Goal: Information Seeking & Learning: Check status

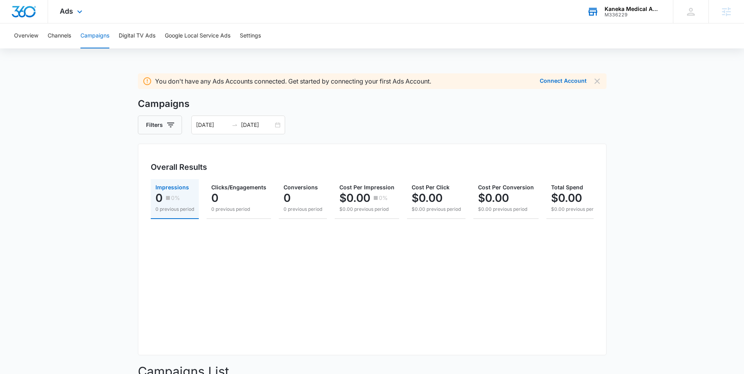
click at [622, 10] on div "Kaneka Medical America, LLC" at bounding box center [633, 9] width 57 height 6
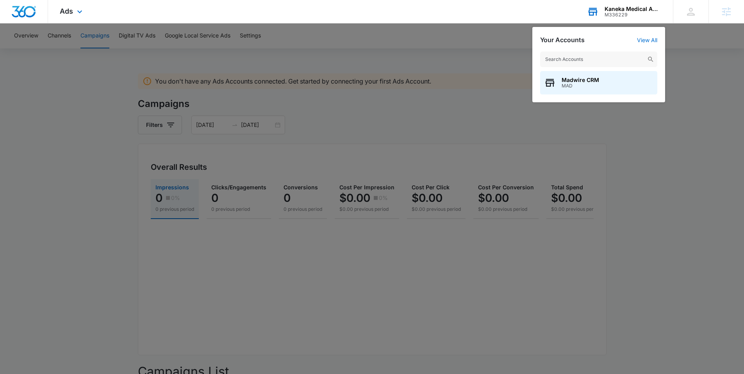
click at [568, 59] on input "text" at bounding box center [598, 60] width 117 height 16
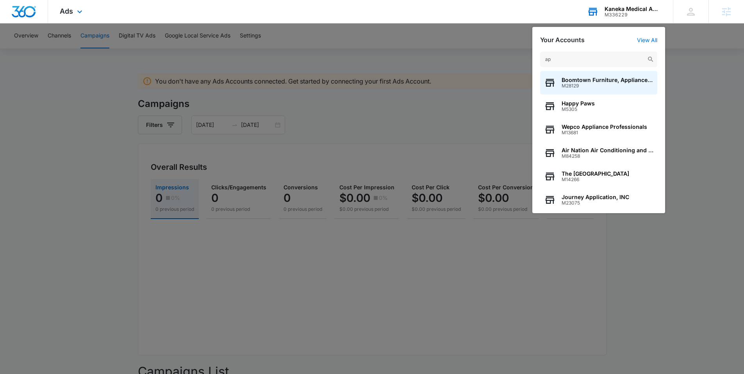
type input "a"
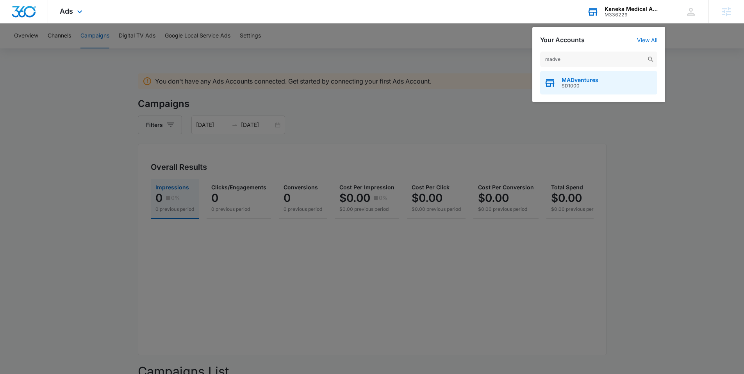
type input "madve"
click at [569, 83] on span "SD1000" at bounding box center [580, 85] width 37 height 5
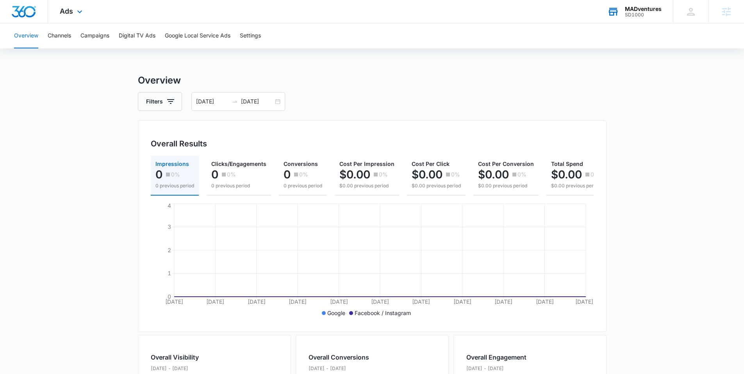
drag, startPoint x: 510, startPoint y: 65, endPoint x: 373, endPoint y: 66, distance: 137.9
click at [510, 65] on div "Overview Channels Campaigns Digital TV Ads Google Local Service Ads Settings Ov…" at bounding box center [372, 318] width 744 height 591
click at [499, 88] on div "Overview Filters [DATE] [DATE] Overall Results Impressions 0 0% 0 previous peri…" at bounding box center [372, 343] width 469 height 541
click at [32, 11] on img "Dashboard" at bounding box center [23, 12] width 25 height 12
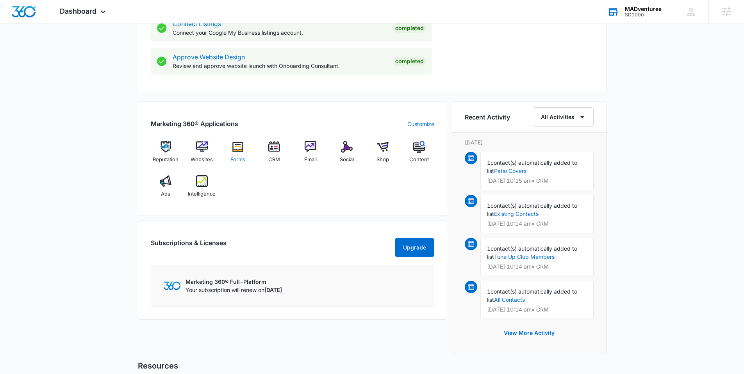
scroll to position [447, 0]
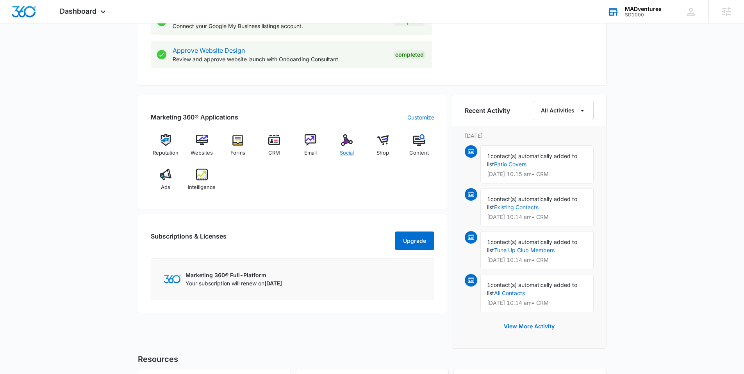
click at [346, 151] on span "Social" at bounding box center [347, 153] width 14 height 8
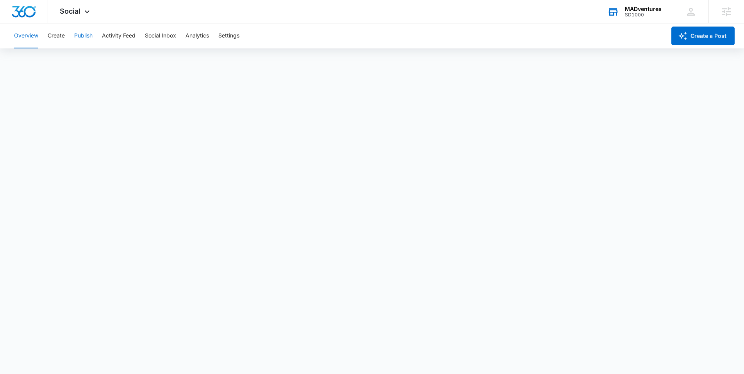
click at [82, 36] on button "Publish" at bounding box center [83, 35] width 18 height 25
click at [62, 59] on button "Schedules" at bounding box center [59, 60] width 27 height 22
click at [29, 59] on button "Calendar" at bounding box center [25, 60] width 23 height 22
click at [86, 12] on icon at bounding box center [86, 13] width 9 height 9
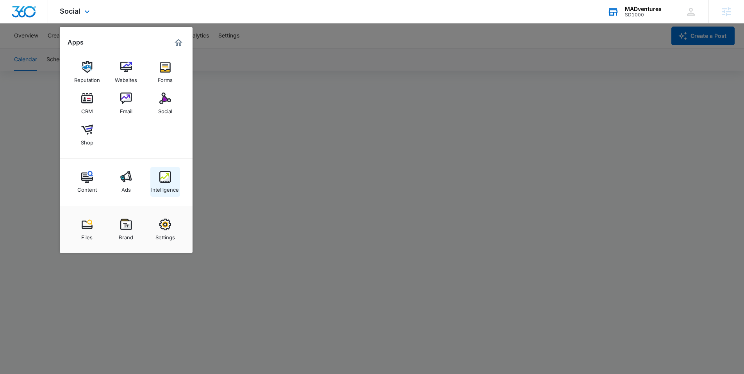
click at [165, 179] on img at bounding box center [165, 177] width 12 height 12
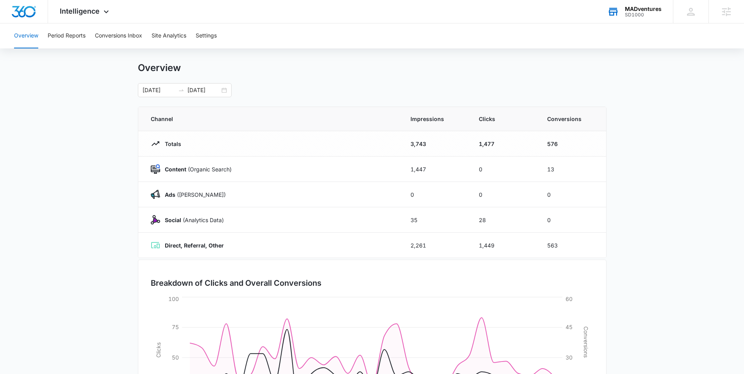
scroll to position [13, 0]
drag, startPoint x: 555, startPoint y: 191, endPoint x: 150, endPoint y: 190, distance: 405.0
click at [150, 190] on tr "Ads ([PERSON_NAME]) 0 0 0" at bounding box center [372, 192] width 468 height 25
drag, startPoint x: 566, startPoint y: 221, endPoint x: 160, endPoint y: 217, distance: 405.4
click at [160, 217] on tr "Social (Analytics Data) 35 28 0" at bounding box center [372, 218] width 468 height 25
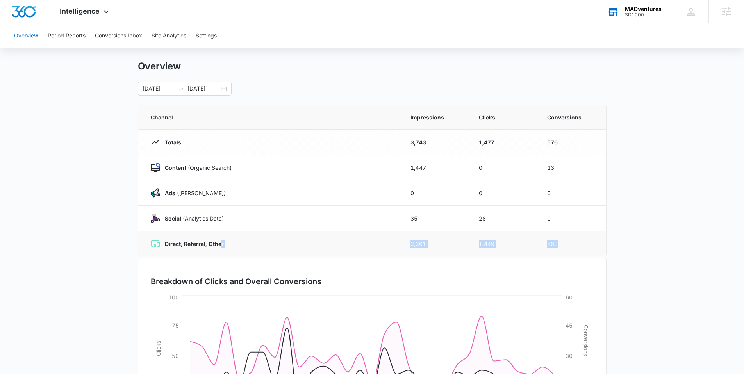
drag, startPoint x: 502, startPoint y: 243, endPoint x: 218, endPoint y: 243, distance: 284.3
click at [218, 243] on tr "Direct, Referral, Other 2,261 1,449 563" at bounding box center [372, 243] width 468 height 25
click at [81, 195] on main "Overview [DATE] [DATE] Channel Impressions Clicks Conversions Totals 3,743 1,47…" at bounding box center [372, 266] width 744 height 410
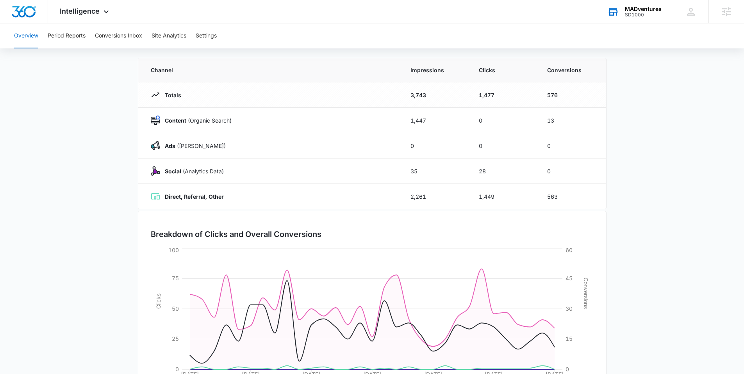
scroll to position [0, 0]
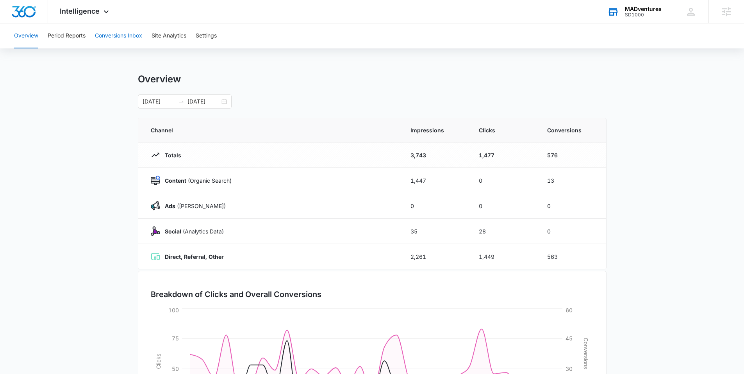
click at [114, 35] on button "Conversions Inbox" at bounding box center [118, 35] width 47 height 25
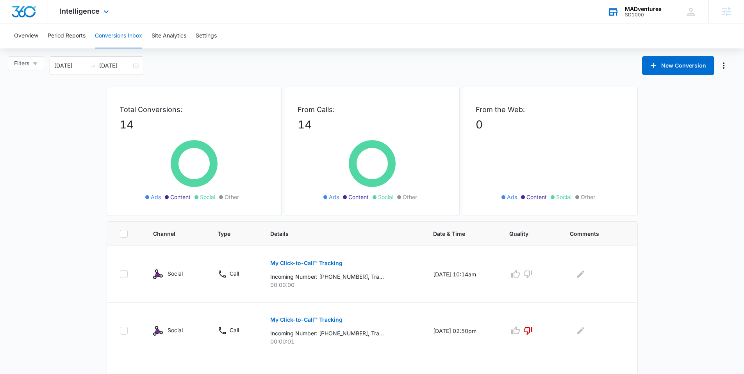
click at [87, 20] on div "Intelligence Apps Reputation Websites Forms CRM Email Social Shop Content Ads I…" at bounding box center [85, 11] width 75 height 23
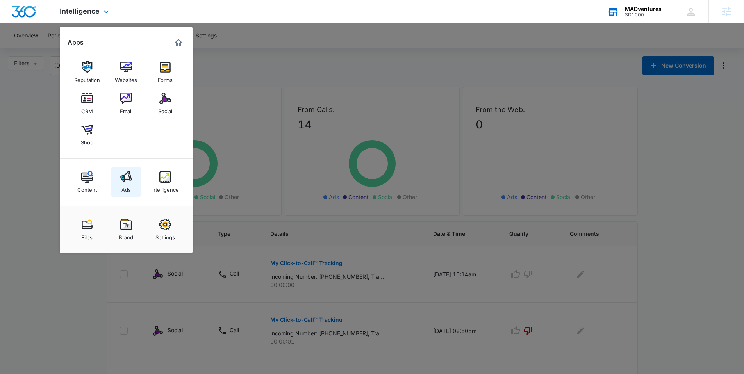
click at [127, 176] on img at bounding box center [126, 177] width 12 height 12
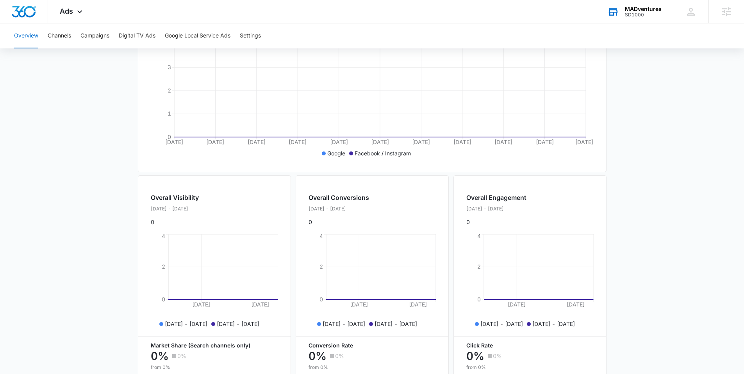
scroll to position [160, 0]
click at [98, 38] on button "Campaigns" at bounding box center [94, 35] width 29 height 25
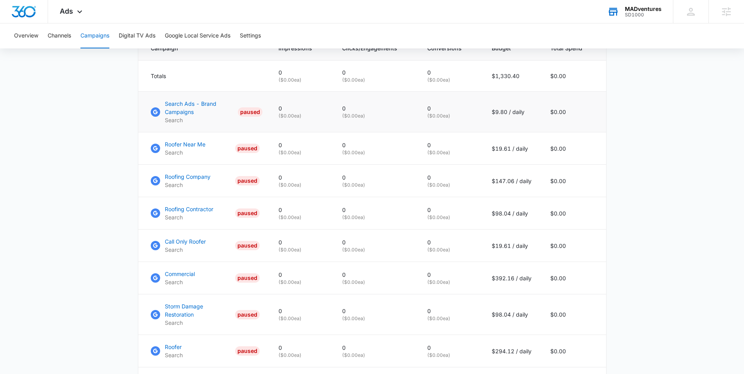
scroll to position [344, 0]
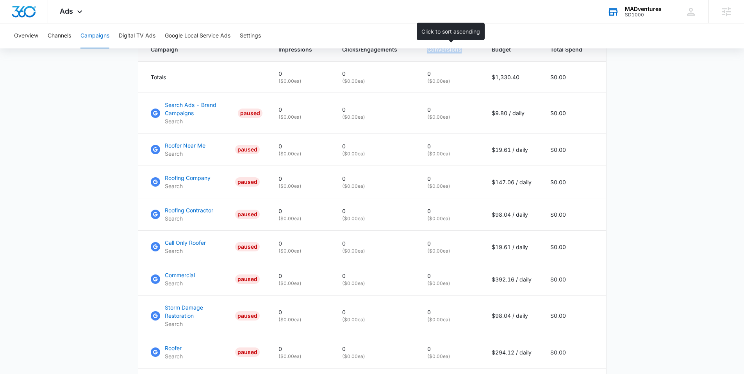
drag, startPoint x: 427, startPoint y: 55, endPoint x: 470, endPoint y: 59, distance: 43.5
click at [470, 59] on th "Conversions" at bounding box center [450, 49] width 64 height 24
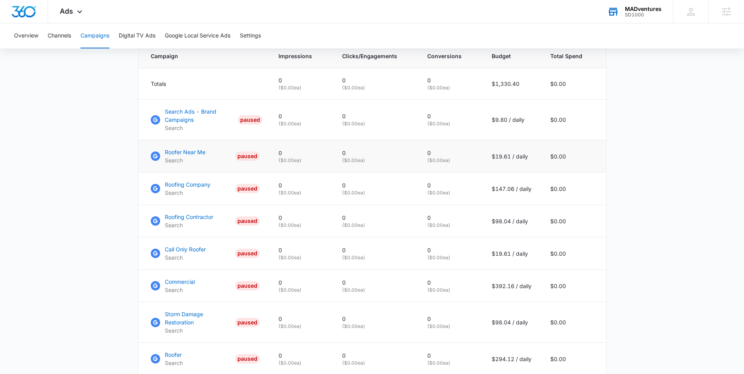
scroll to position [332, 0]
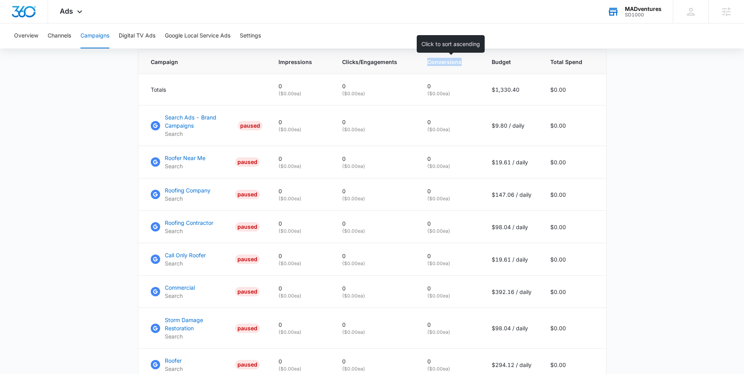
drag, startPoint x: 425, startPoint y: 71, endPoint x: 473, endPoint y: 76, distance: 47.5
click at [473, 74] on th "Conversions" at bounding box center [450, 62] width 64 height 24
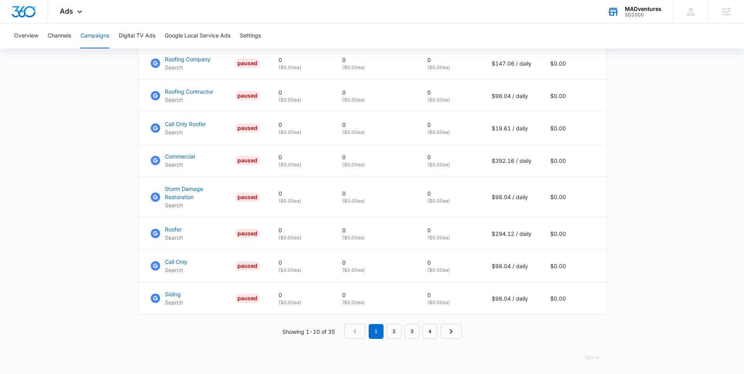
scroll to position [318, 0]
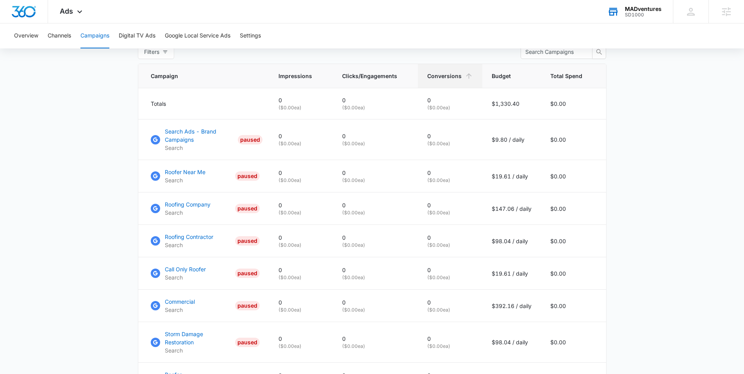
click at [87, 166] on main "Campaigns Filters [DATE] [DATE] Overall Results Impressions 0 0% 0 previous per…" at bounding box center [372, 139] width 744 height 766
